Goal: Find contact information: Find contact information

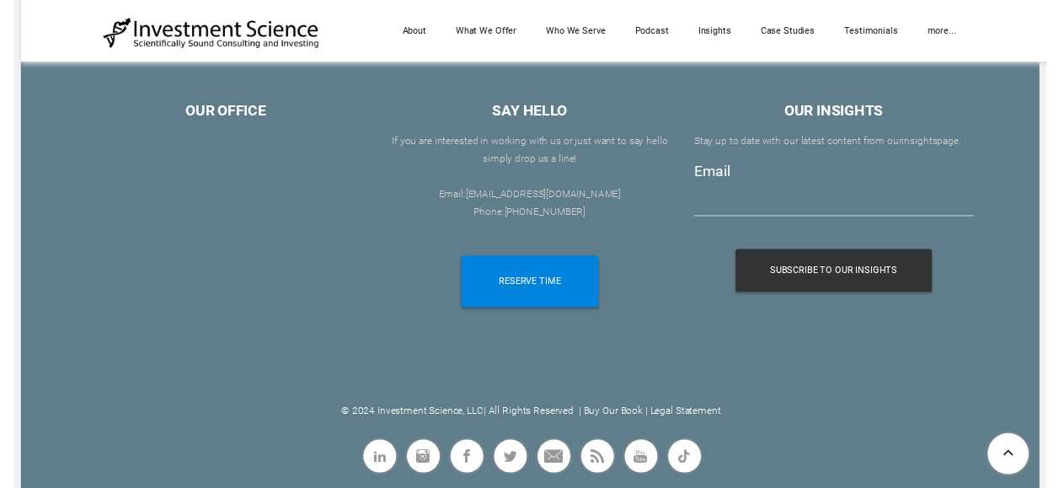
scroll to position [9804, 0]
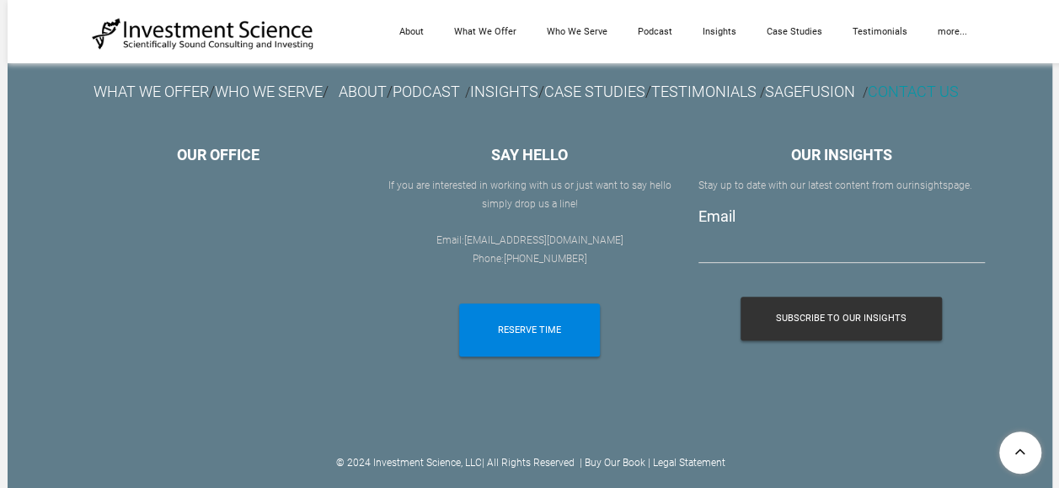
click at [868, 100] on link "CONTACT US" at bounding box center [913, 92] width 91 height 18
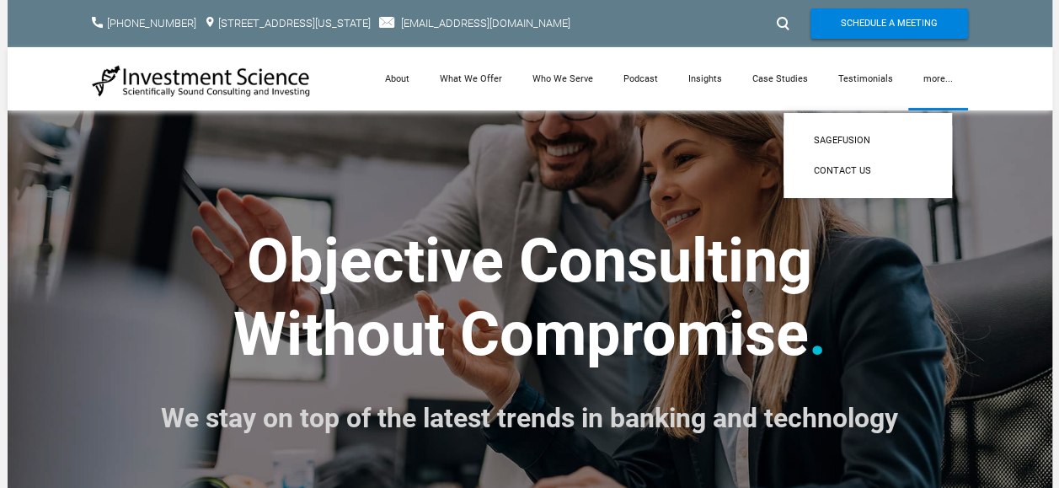
click at [949, 76] on link "more..." at bounding box center [938, 78] width 60 height 63
